Goal: Information Seeking & Learning: Find specific fact

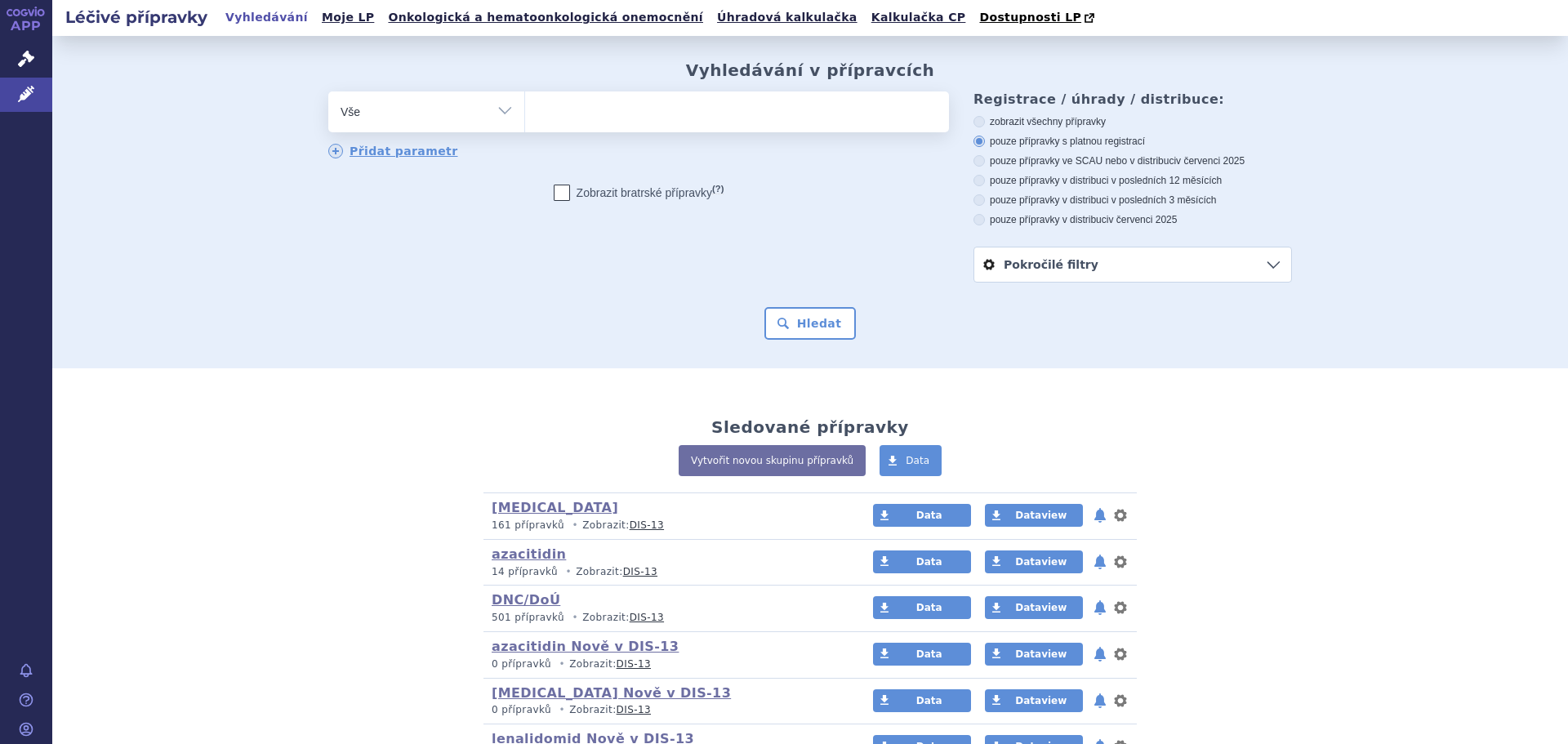
click at [492, 113] on select "Vše Přípravek/SUKL kód MAH VPOIS ATC/Aktivní látka Léková forma Síla" at bounding box center [425, 109] width 196 height 37
select select "filter-atc-group"
click at [328, 92] on select "Vše Přípravek/SUKL kód MAH VPOIS ATC/Aktivní látka Léková forma Síla" at bounding box center [425, 109] width 196 height 37
click at [574, 120] on ul at bounding box center [737, 108] width 424 height 34
click at [525, 120] on select at bounding box center [524, 111] width 1 height 41
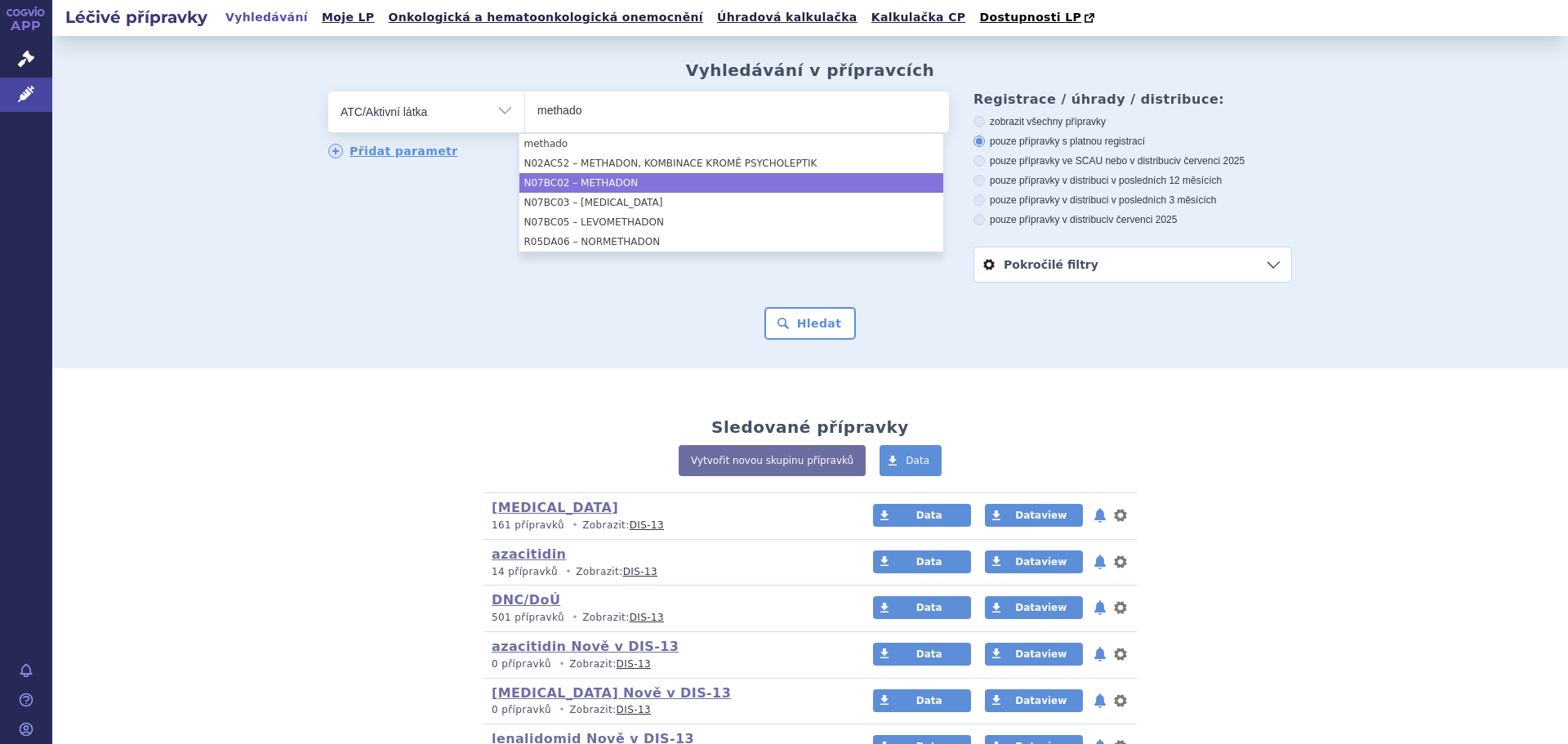
type input "methado"
select select "N07BC02"
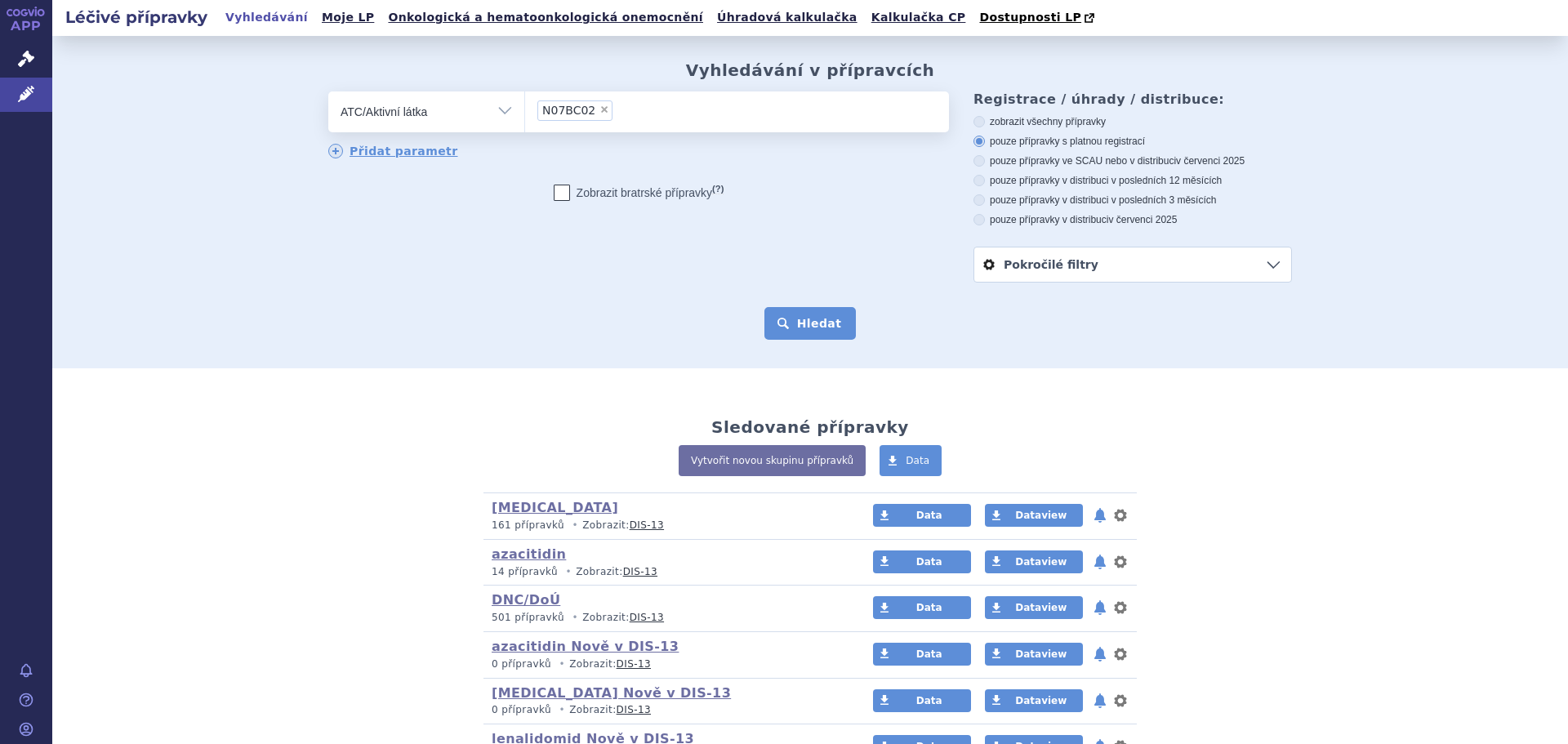
click at [821, 323] on button "Hledat" at bounding box center [810, 323] width 92 height 32
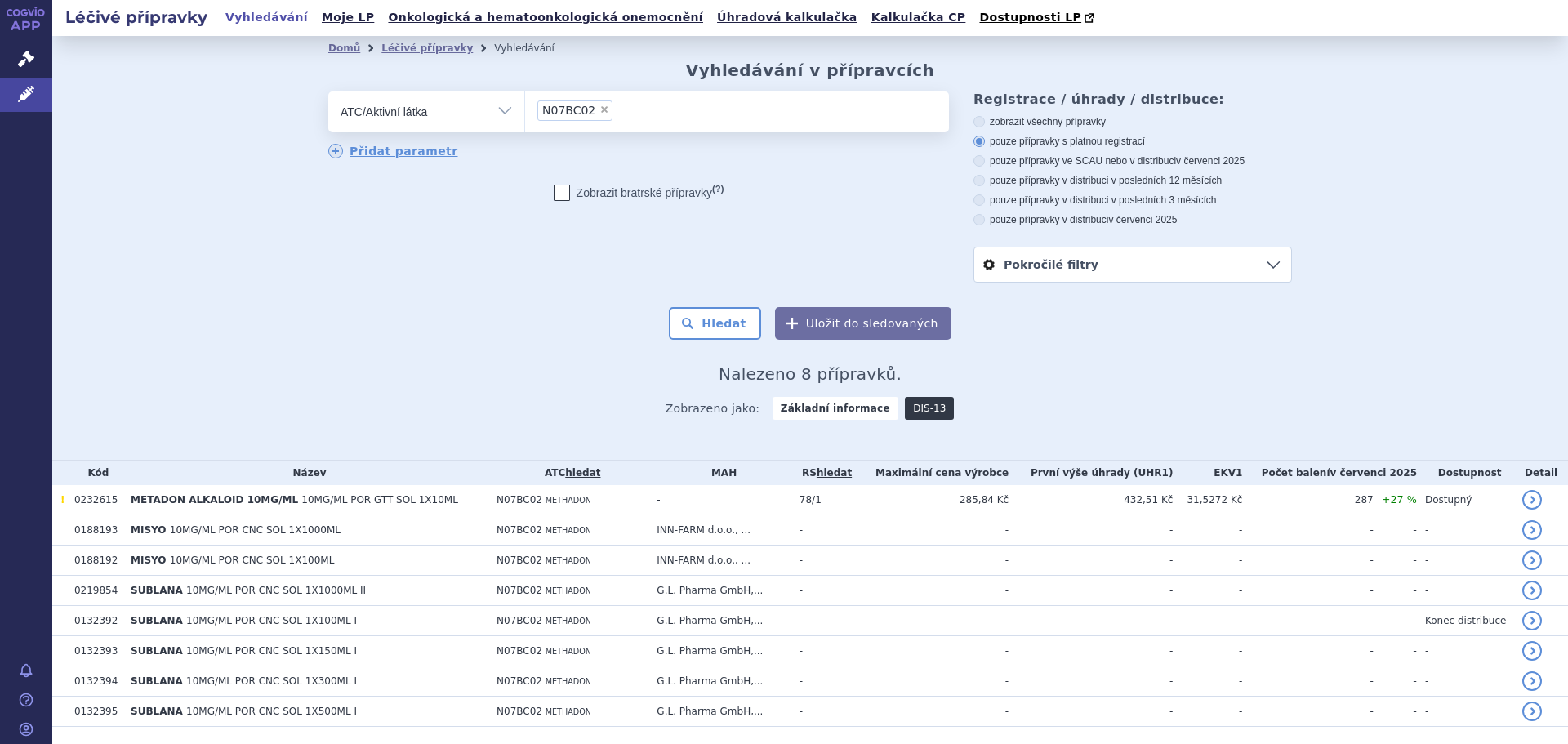
click at [913, 407] on link "DIS-13" at bounding box center [928, 408] width 49 height 23
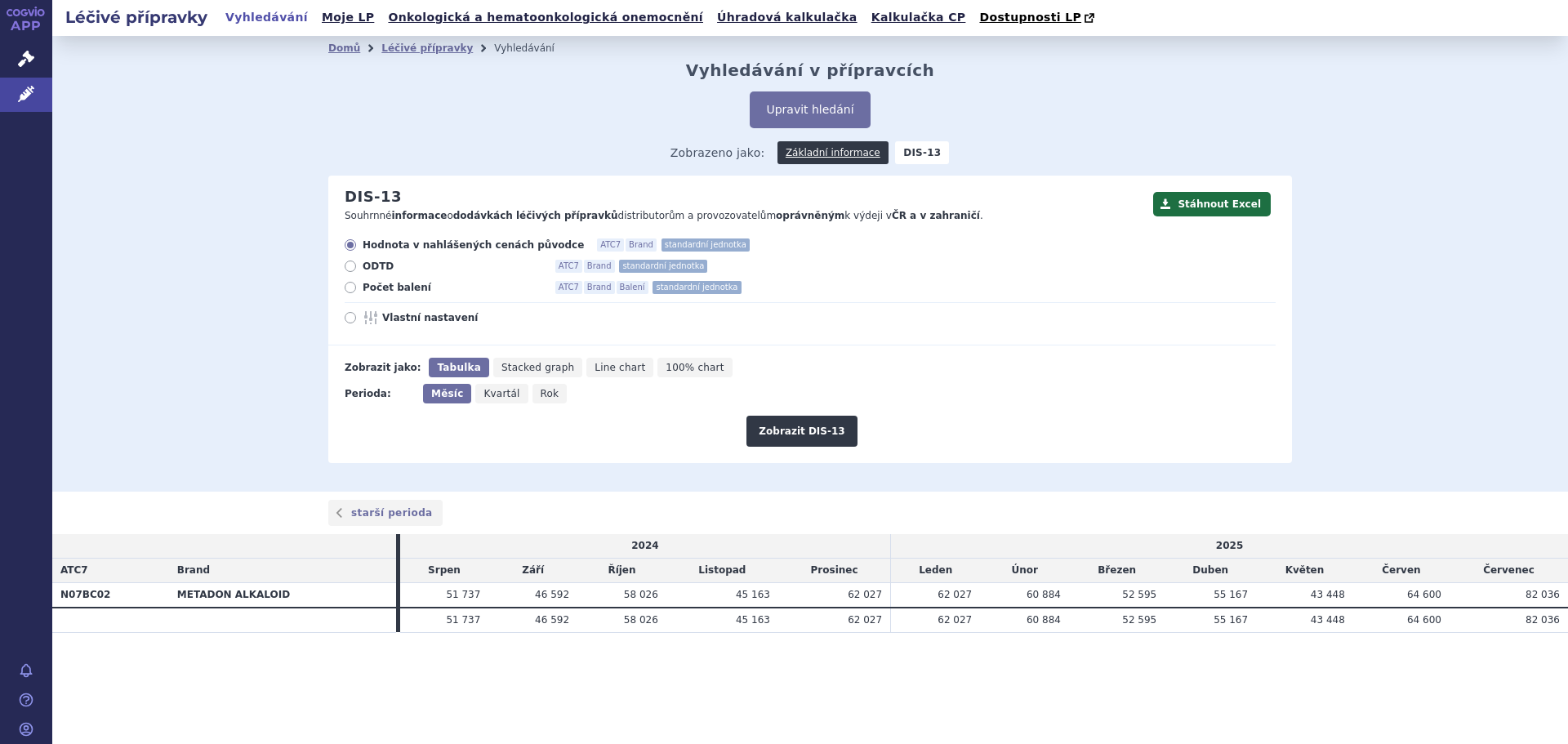
click at [371, 292] on span "Počet balení" at bounding box center [452, 287] width 179 height 13
click at [357, 292] on input "Počet balení ATC7 Brand Balení standardní jednotka" at bounding box center [351, 290] width 10 height 10
radio input "true"
click at [830, 435] on button "Zobrazit DIS-13" at bounding box center [801, 431] width 110 height 31
